Goal: Task Accomplishment & Management: Manage account settings

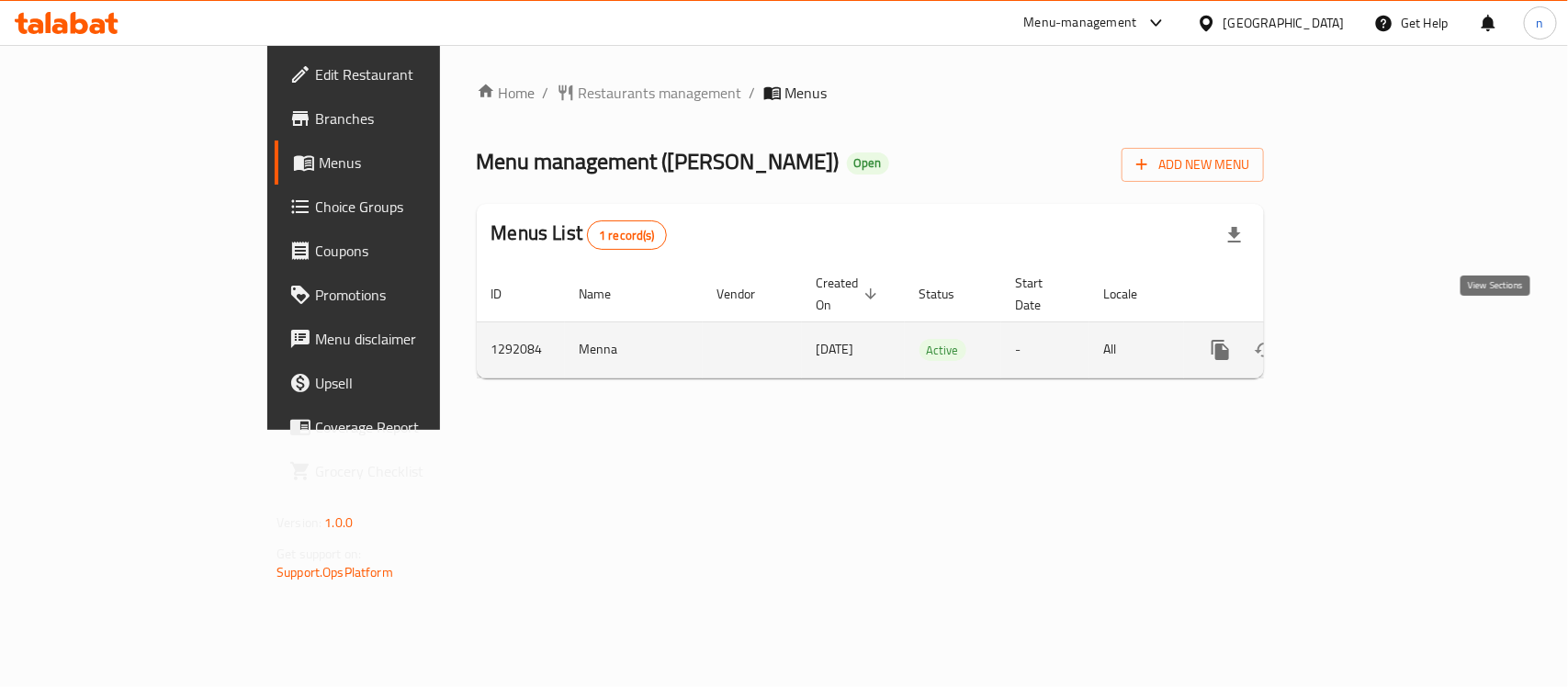
click at [1364, 339] on icon "enhanced table" at bounding box center [1353, 350] width 22 height 22
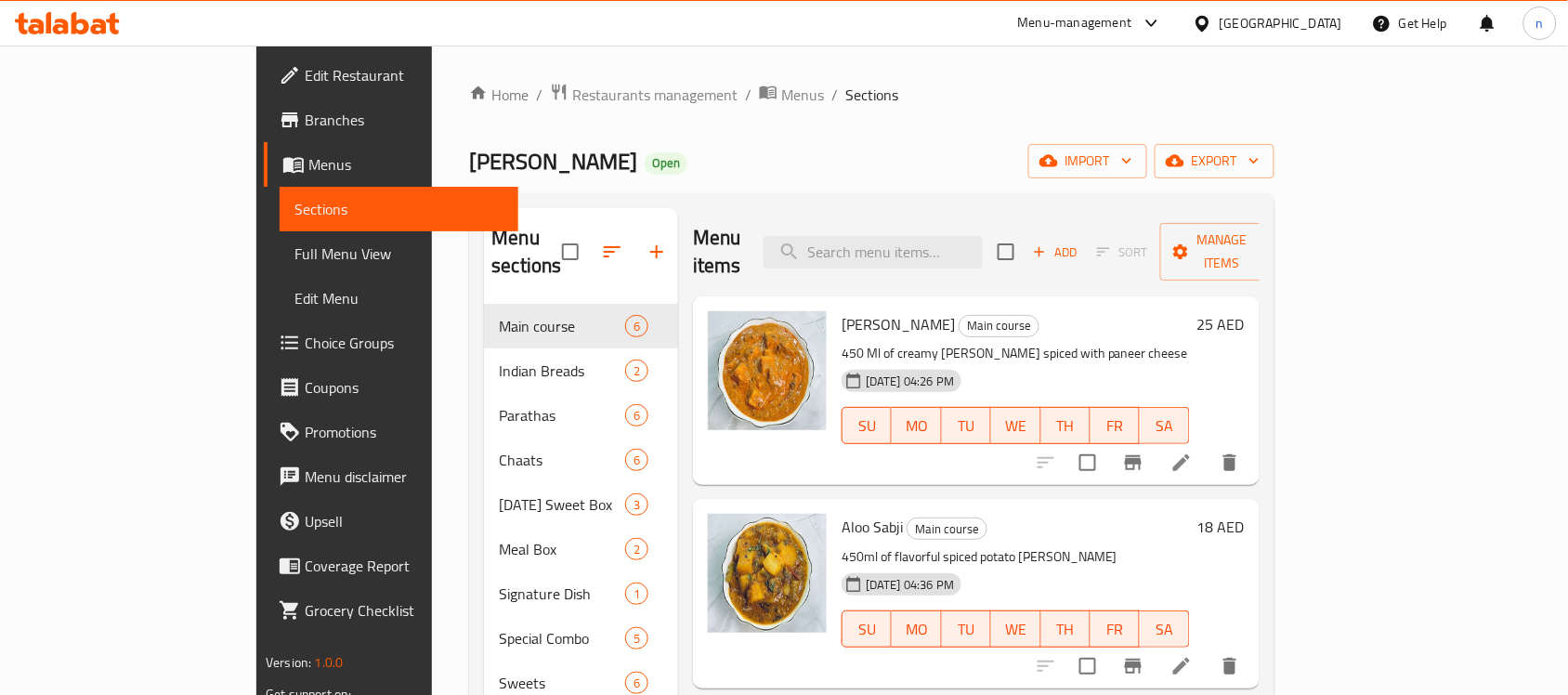
click at [304, 331] on span "Choice Groups" at bounding box center [404, 342] width 199 height 22
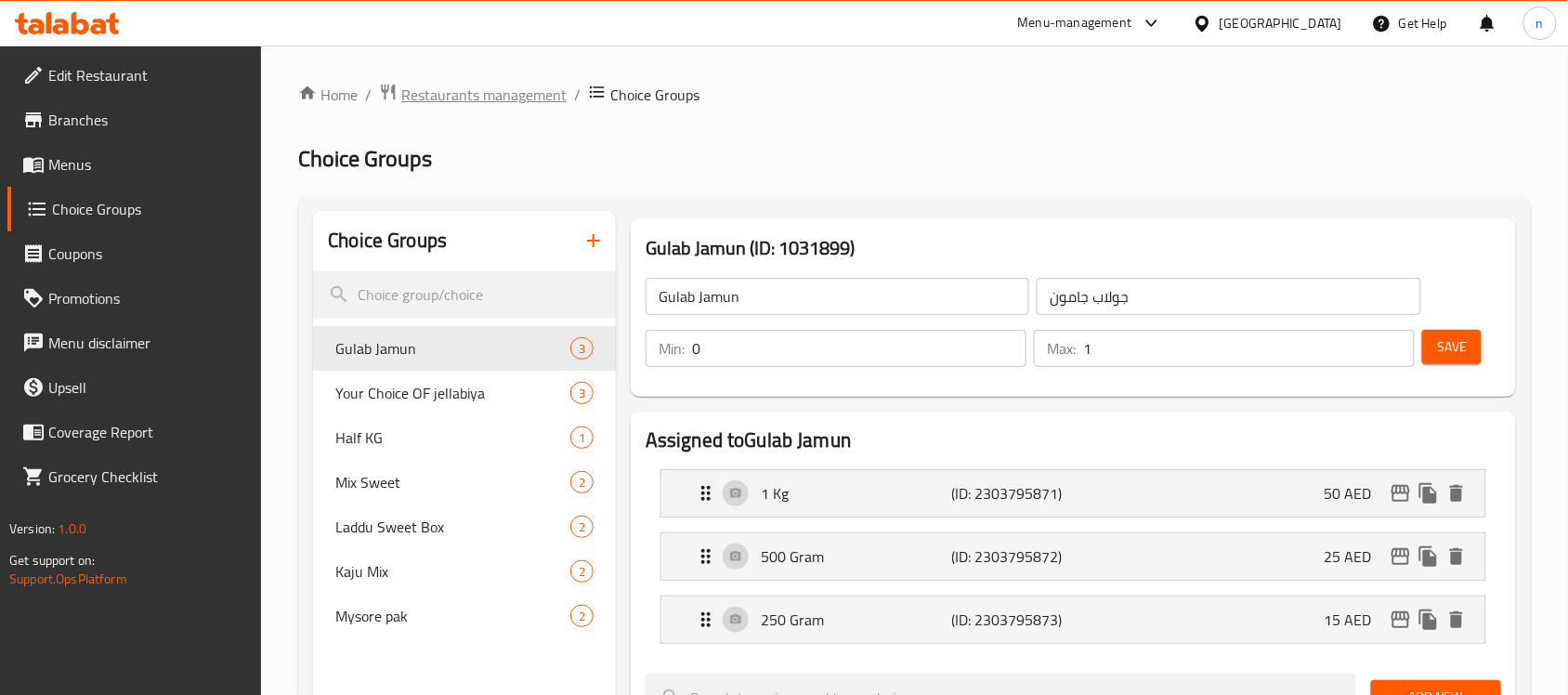
click at [432, 99] on span "Restaurants management" at bounding box center [484, 94] width 165 height 22
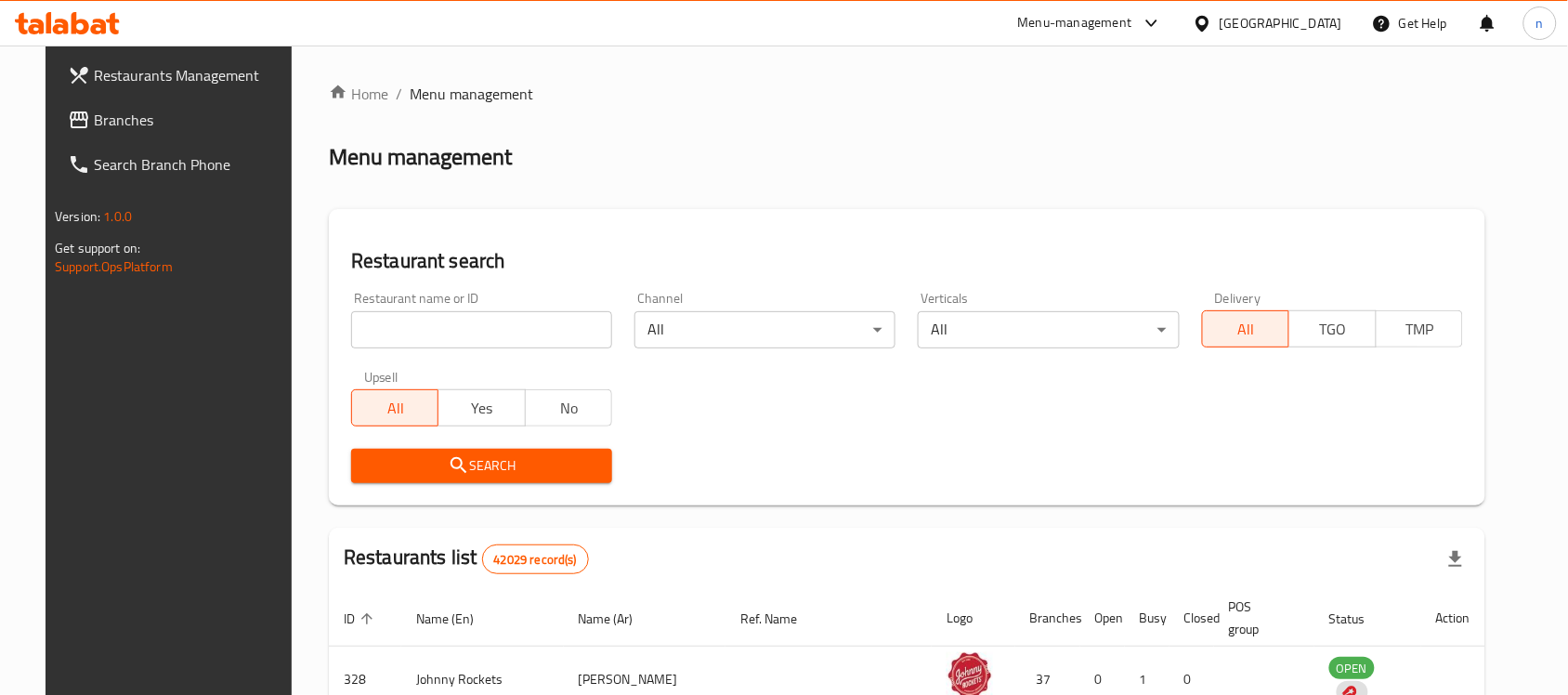
click at [93, 111] on span "Branches" at bounding box center [193, 119] width 199 height 22
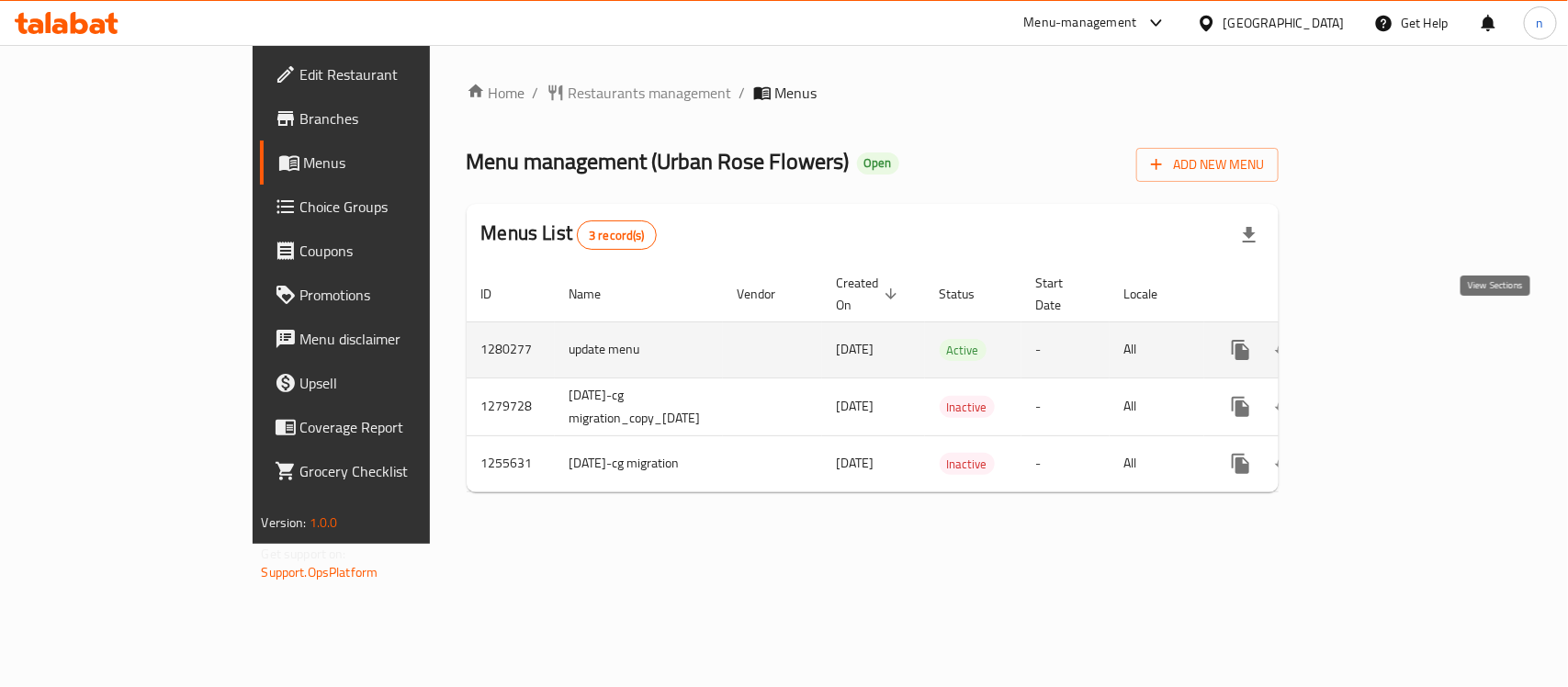
click at [1381, 341] on icon "enhanced table" at bounding box center [1372, 349] width 17 height 17
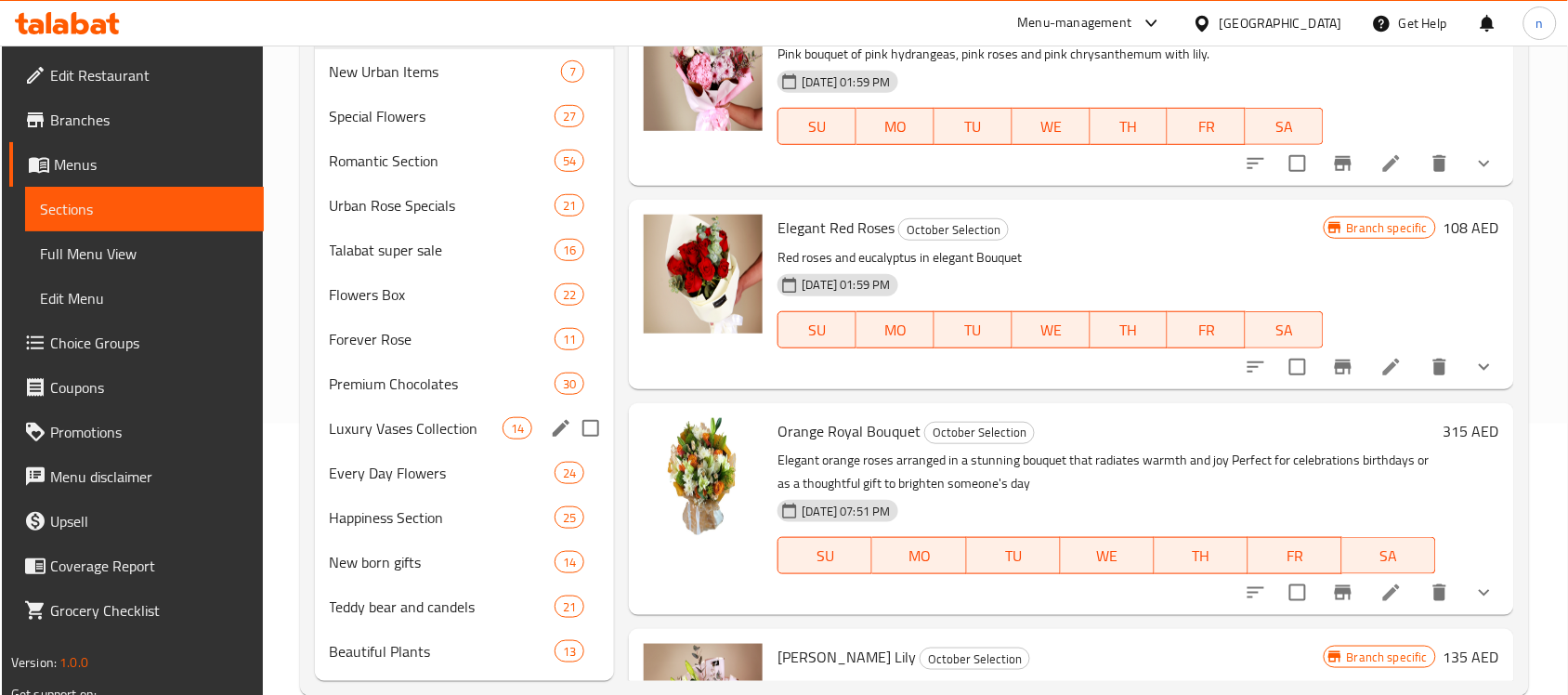
scroll to position [308, 0]
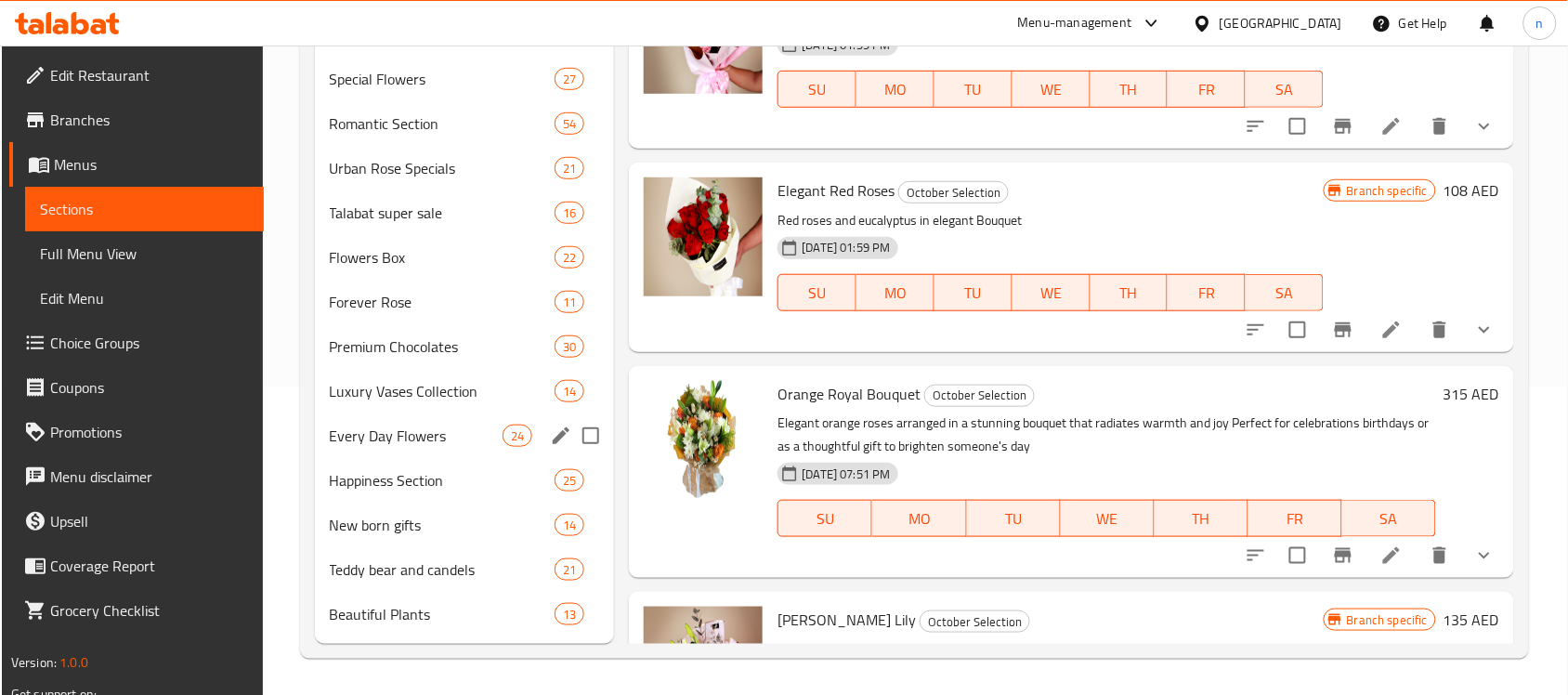
click at [401, 453] on div "October Selection 32 New Urban Items 7 Special Flowers 27 Romantic Section 54 U…" at bounding box center [465, 301] width 300 height 669
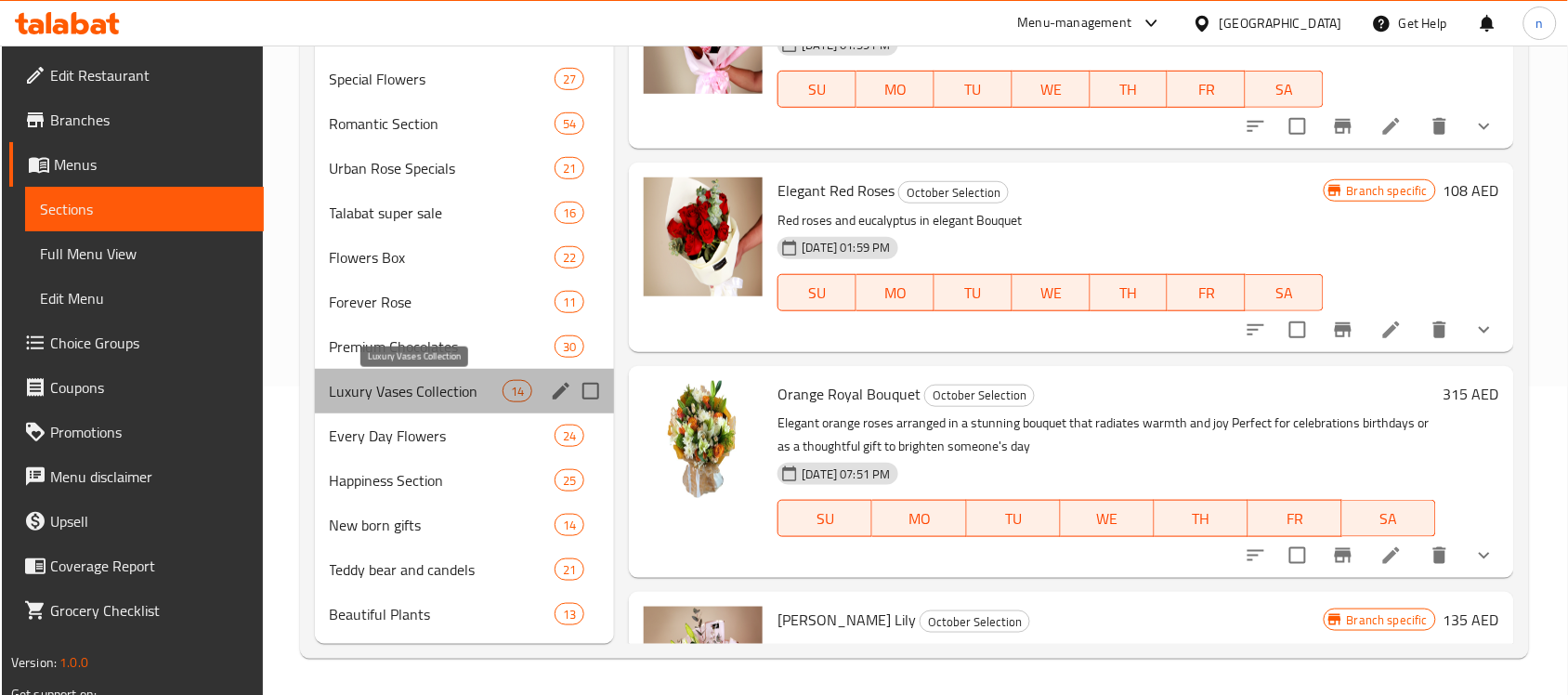
click at [381, 400] on span "Luxury Vases Collection" at bounding box center [417, 391] width 174 height 22
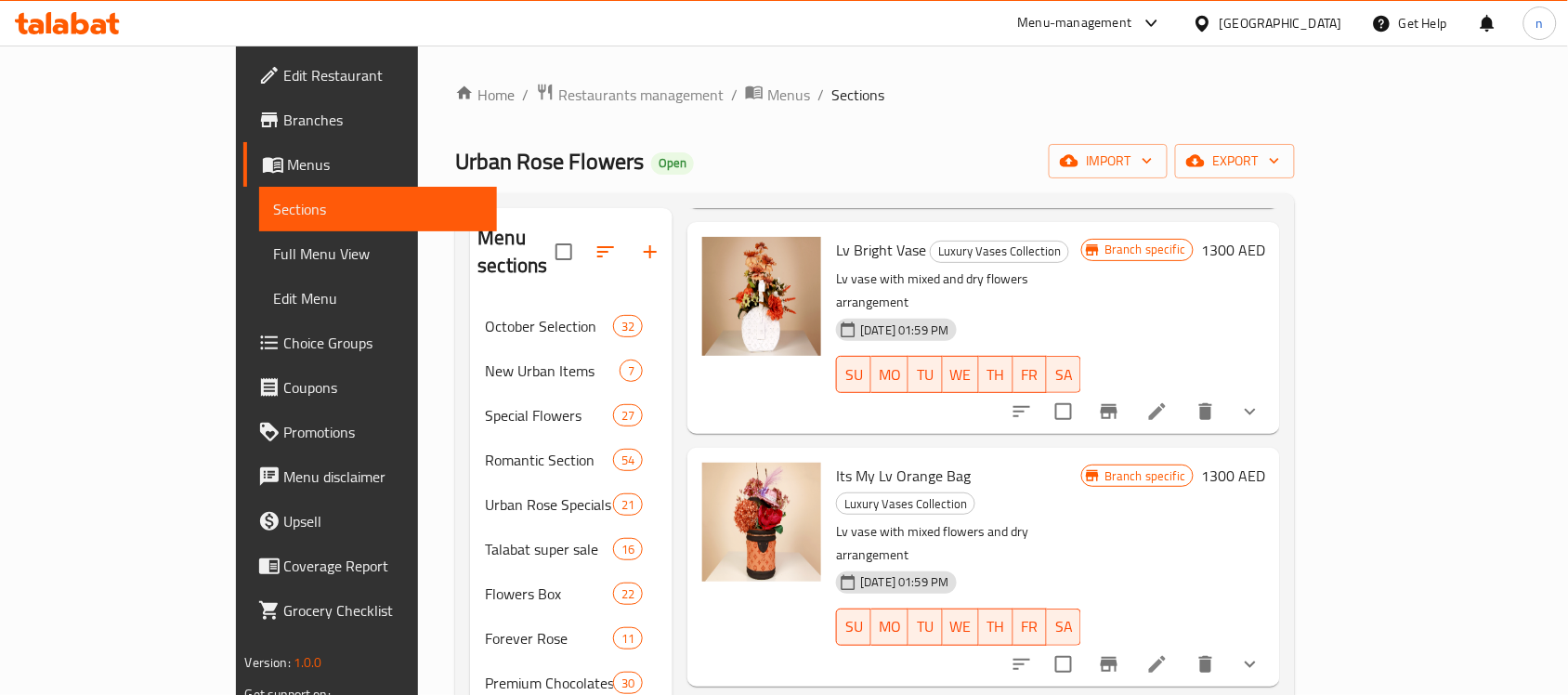
scroll to position [2090, 0]
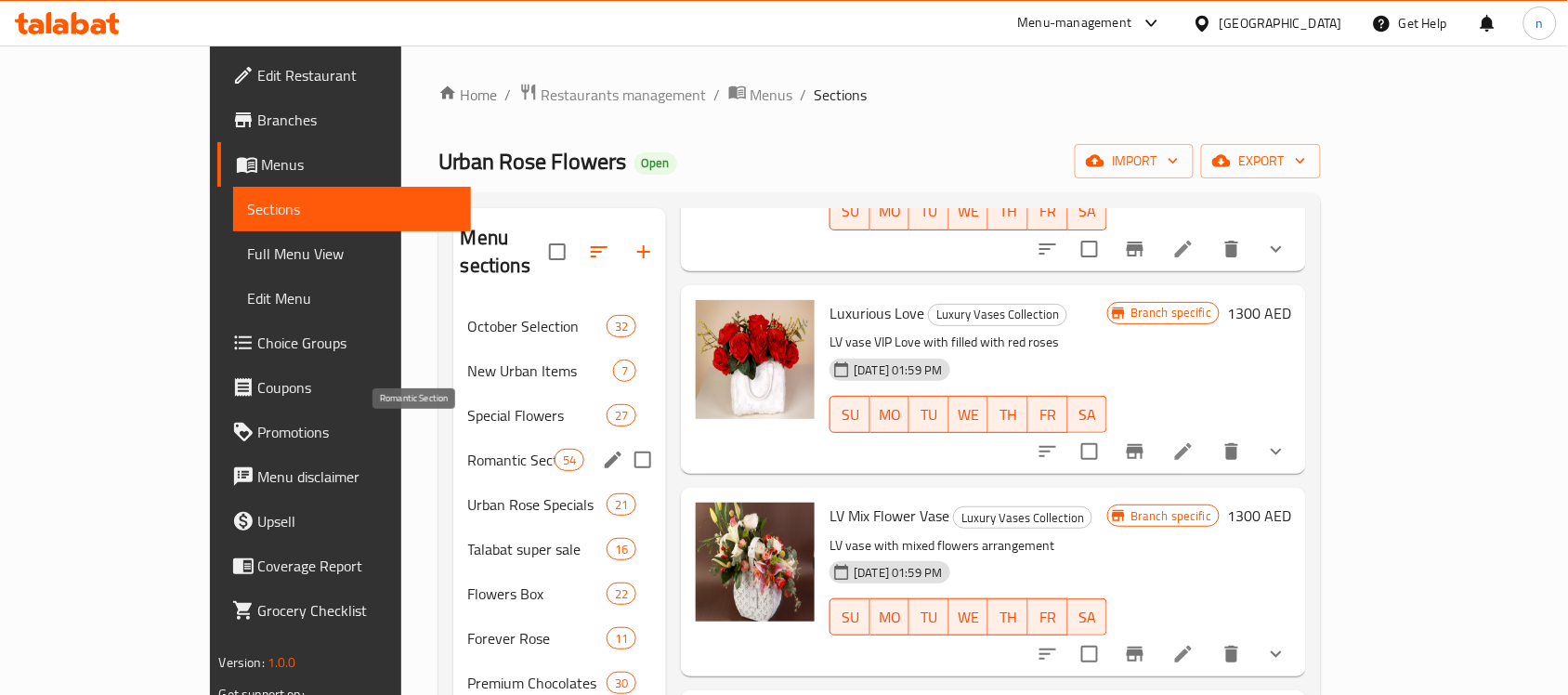
click at [468, 448] on span "Romantic Section" at bounding box center [511, 459] width 87 height 22
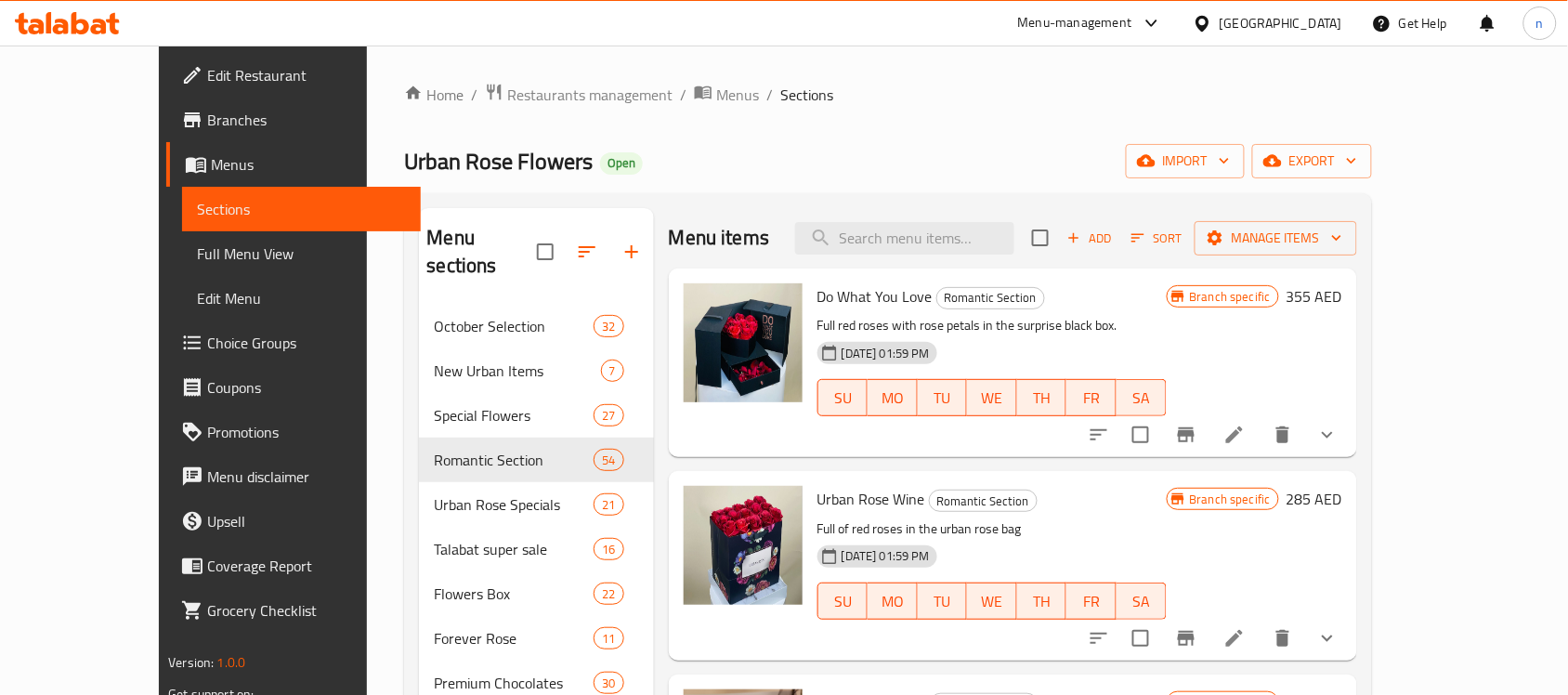
click at [207, 76] on span "Edit Restaurant" at bounding box center [306, 75] width 199 height 22
